Goal: Find specific page/section: Find specific page/section

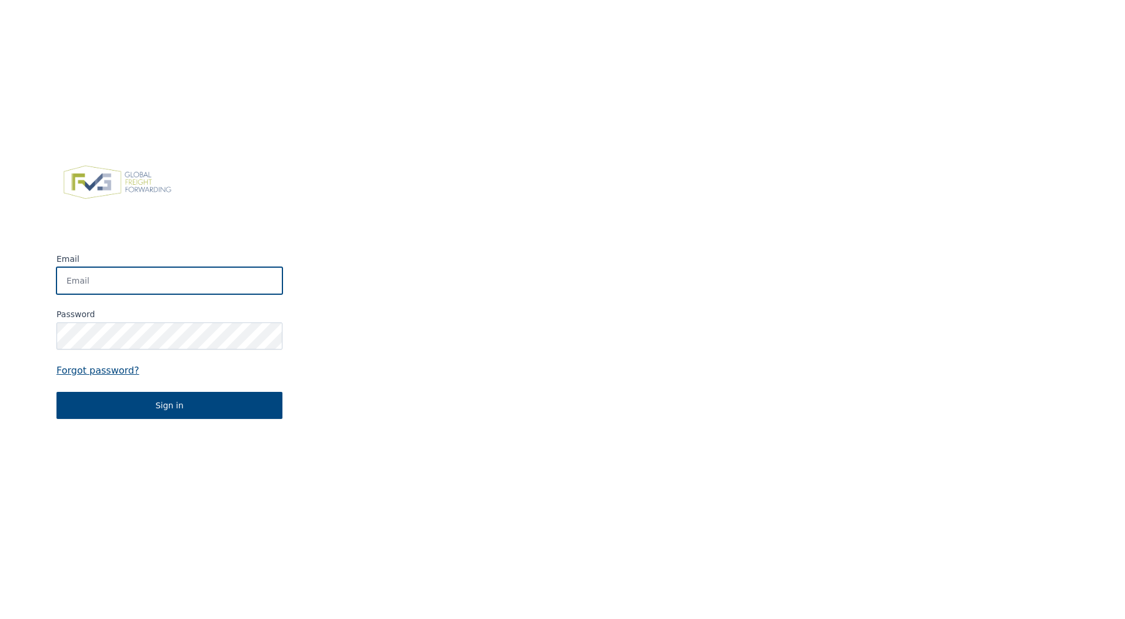
click at [128, 274] on input "Email" at bounding box center [169, 280] width 226 height 27
type input "[EMAIL_ADDRESS][DOMAIN_NAME]"
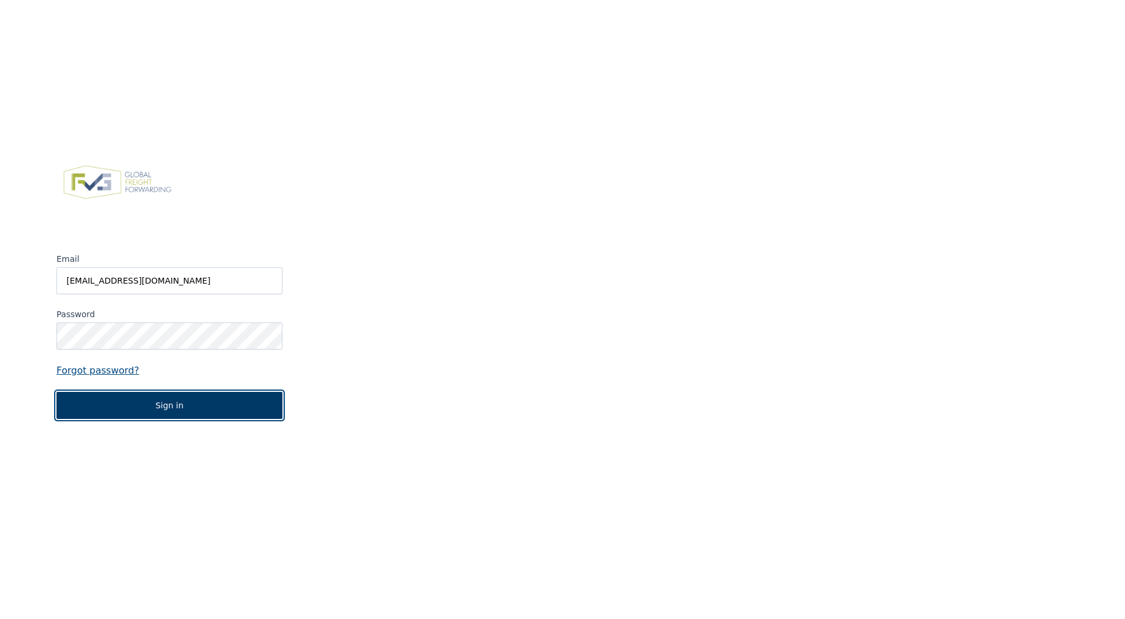
click at [185, 413] on button "Sign in" at bounding box center [169, 405] width 226 height 27
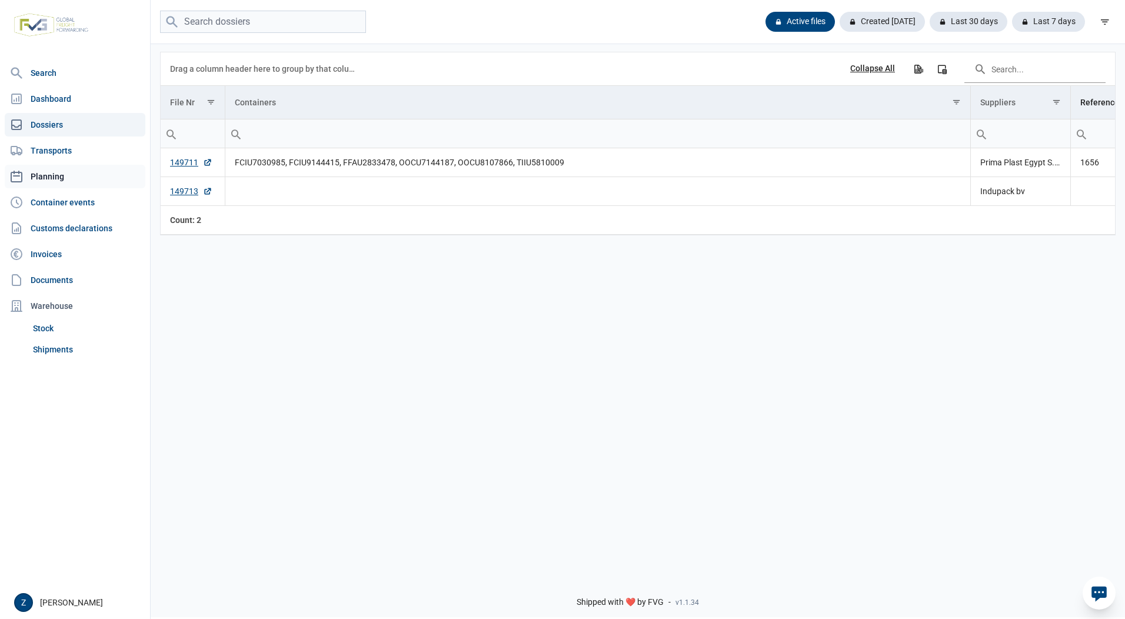
click at [41, 175] on link "Planning" at bounding box center [75, 177] width 141 height 24
